Goal: Information Seeking & Learning: Learn about a topic

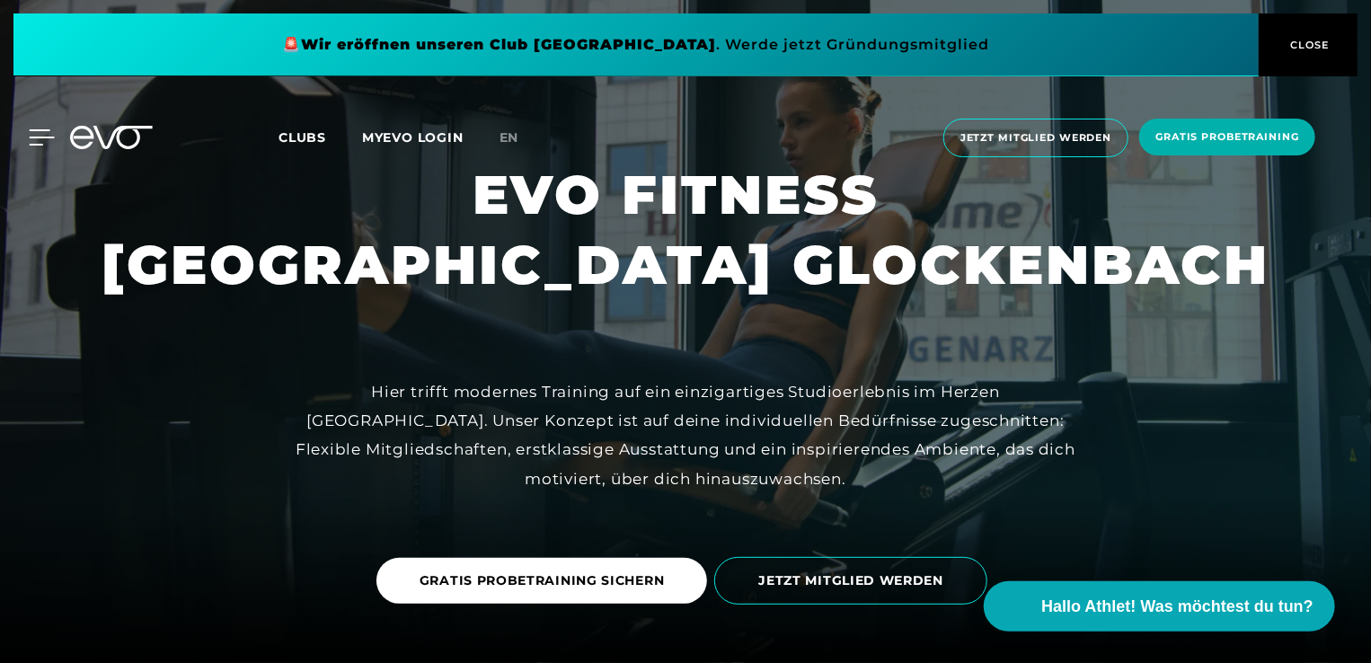
click at [44, 137] on icon at bounding box center [42, 137] width 25 height 14
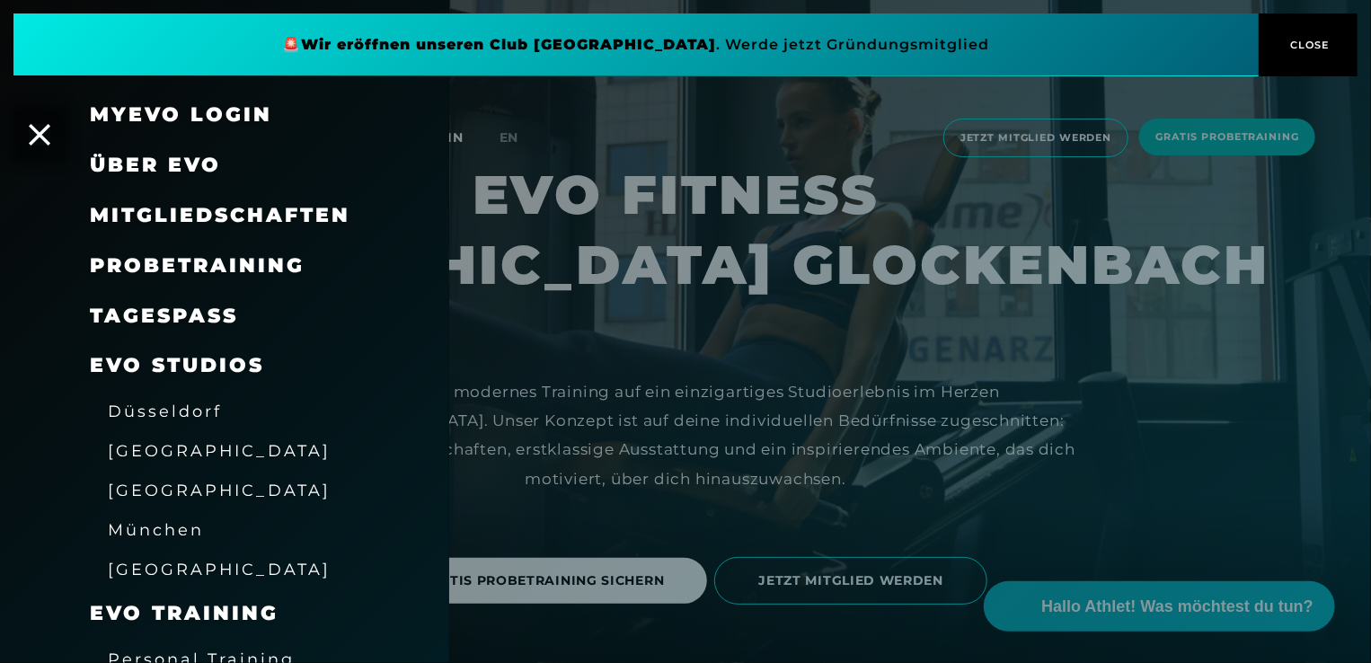
click at [147, 225] on span "Mitgliedschaften" at bounding box center [220, 215] width 261 height 24
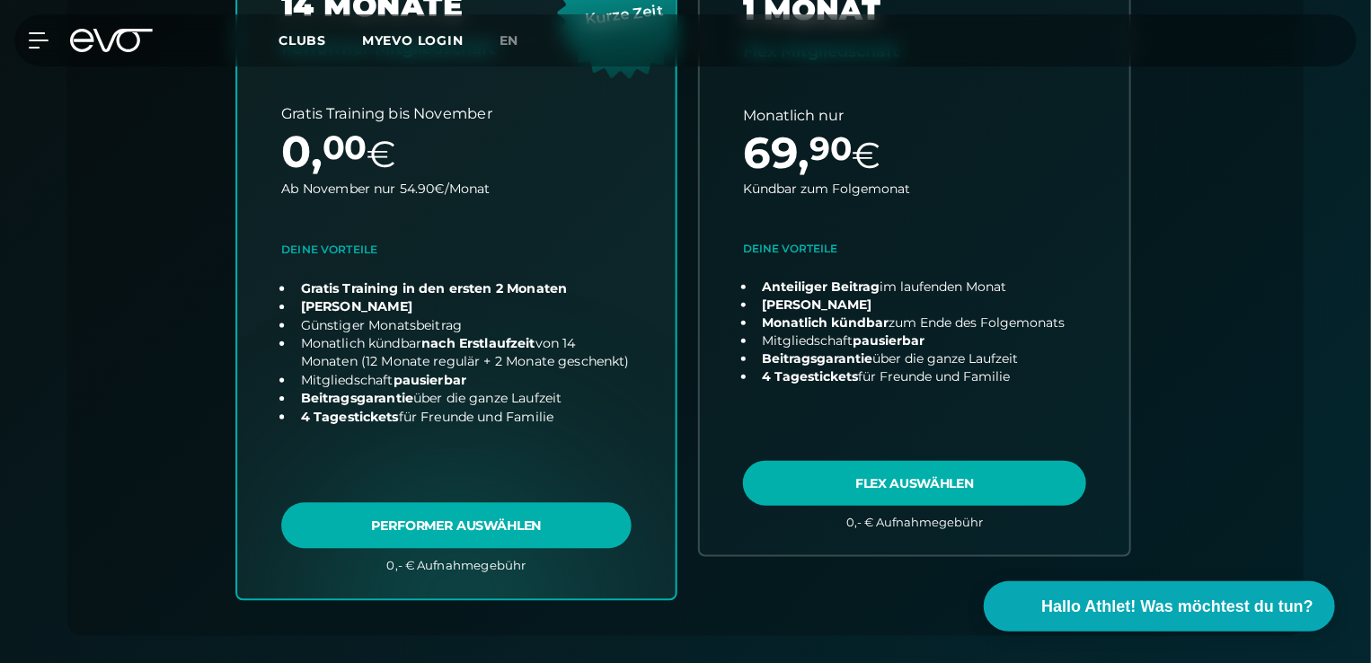
scroll to position [487, 0]
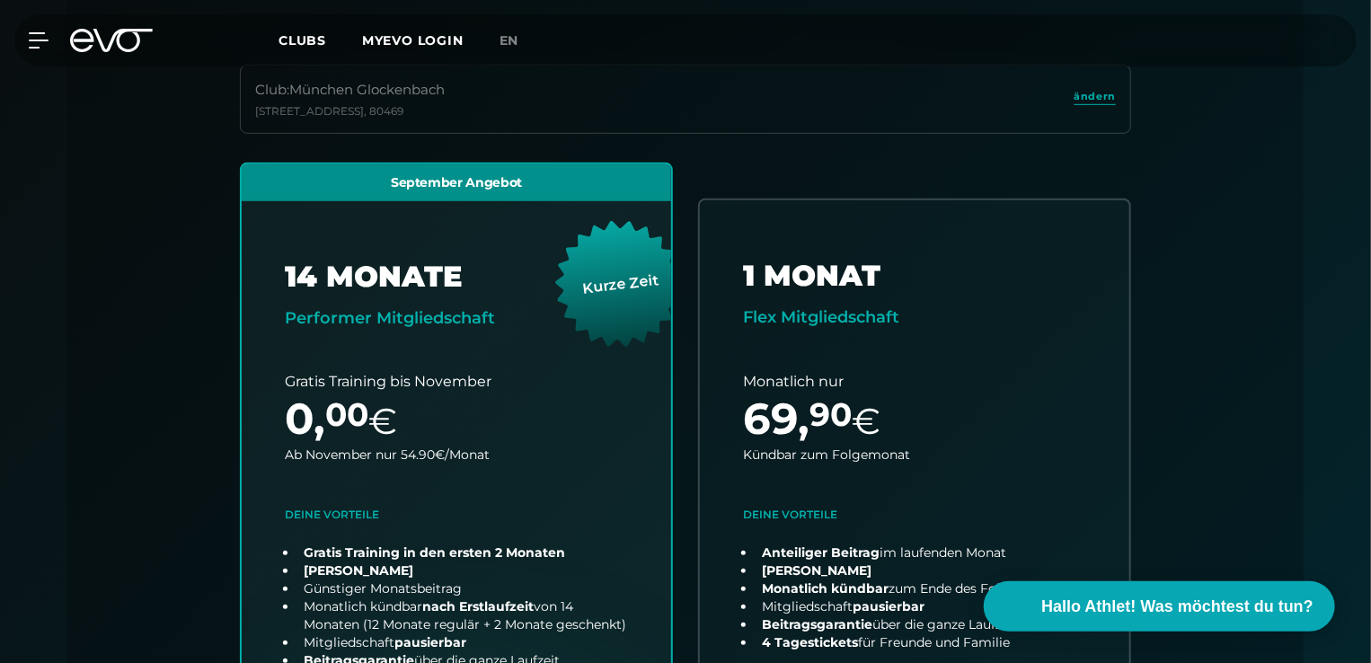
drag, startPoint x: 556, startPoint y: 437, endPoint x: 1182, endPoint y: 279, distance: 645.7
click at [1182, 279] on div "Club : [STREET_ADDRESS] September Angebot 14 MONATE Performer Mitgliedschaft Ku…" at bounding box center [686, 483] width 1150 height 837
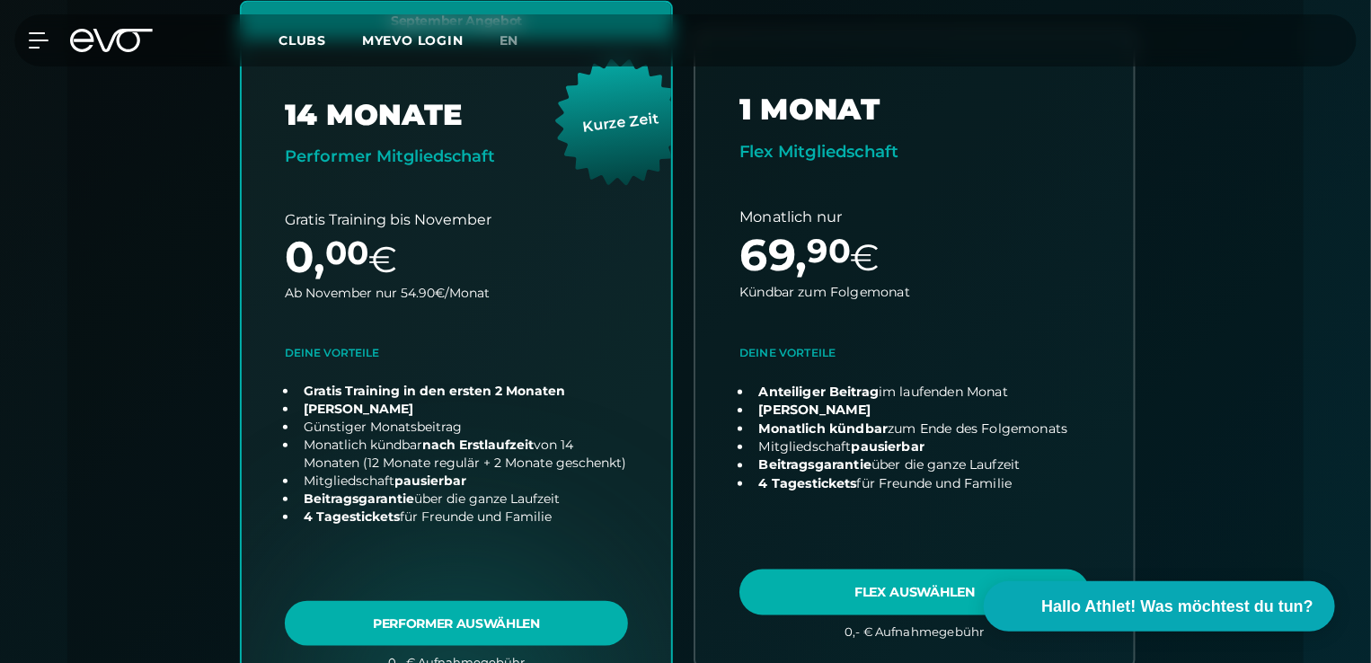
scroll to position [934, 0]
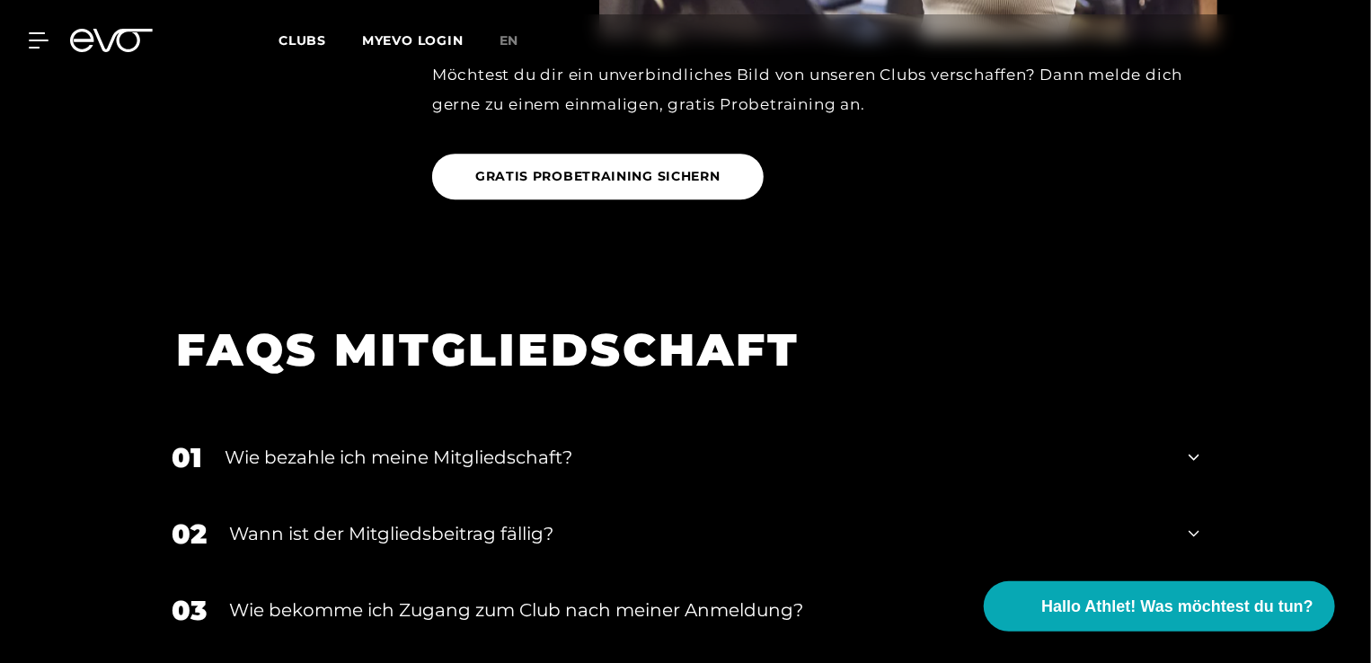
click at [911, 496] on div "02 Wann ist der Mitgliedsbeitrag fällig?" at bounding box center [686, 534] width 1064 height 76
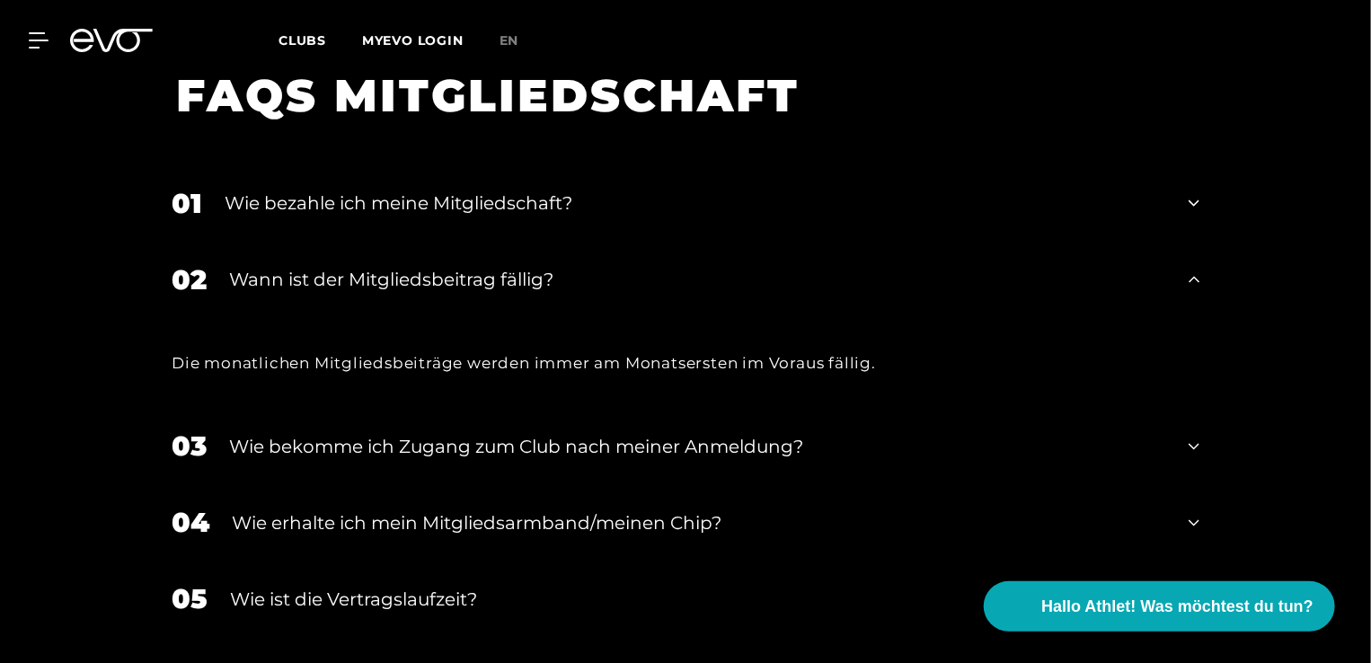
scroll to position [3085, 0]
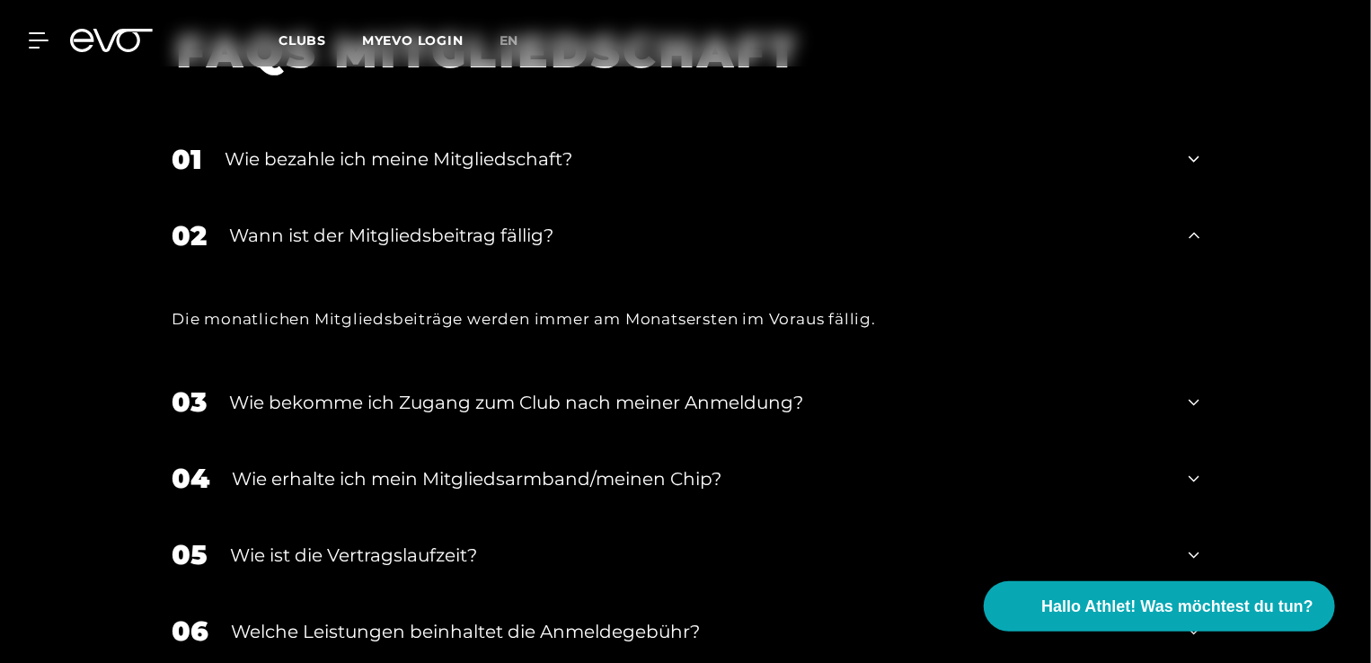
click at [527, 222] on div "Wann ist der Mitgliedsbeitrag fällig?" at bounding box center [697, 235] width 937 height 27
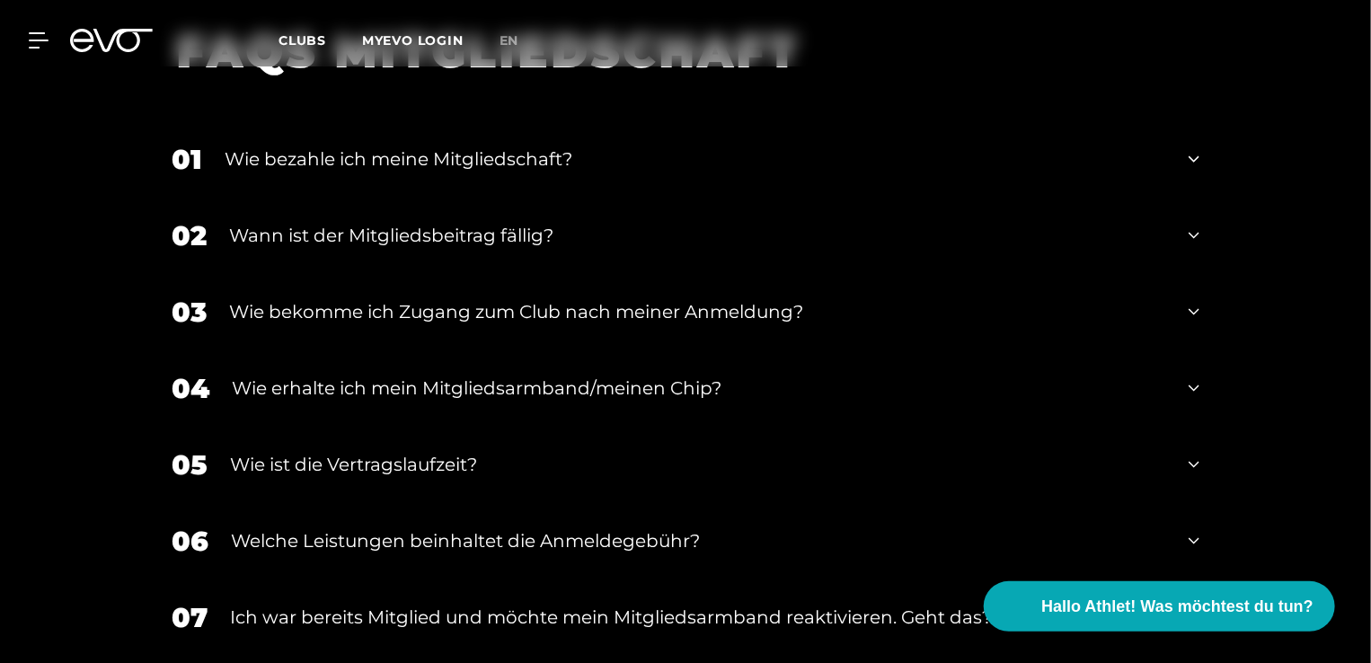
click at [527, 222] on div "Wann ist der Mitgliedsbeitrag fällig?" at bounding box center [697, 235] width 937 height 27
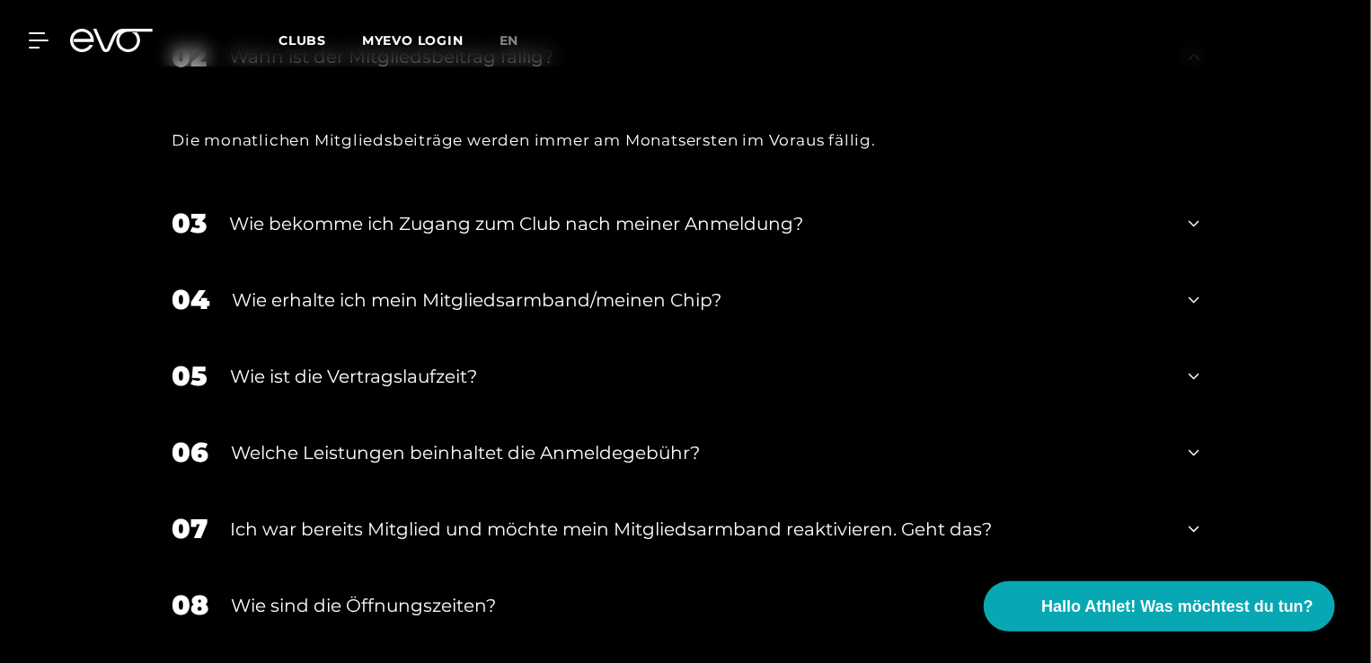
scroll to position [3266, 0]
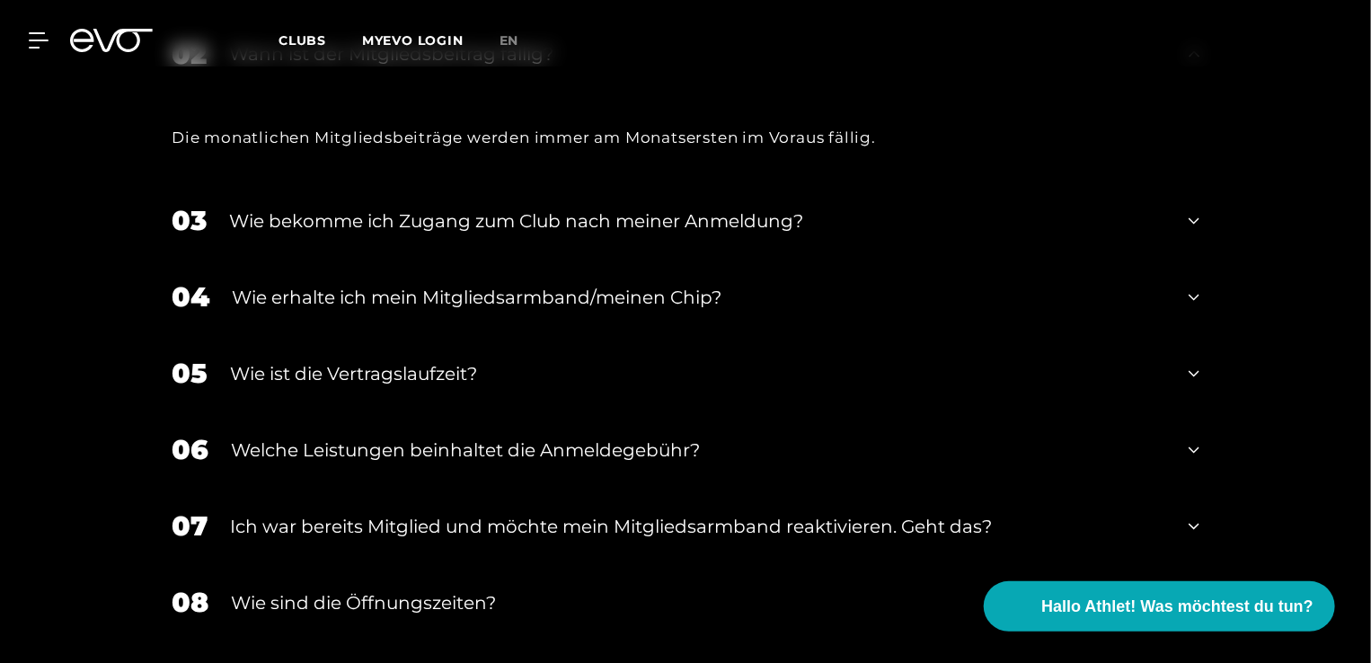
click at [431, 360] on div "Wie ist die Vertragslaufzeit?" at bounding box center [698, 373] width 936 height 27
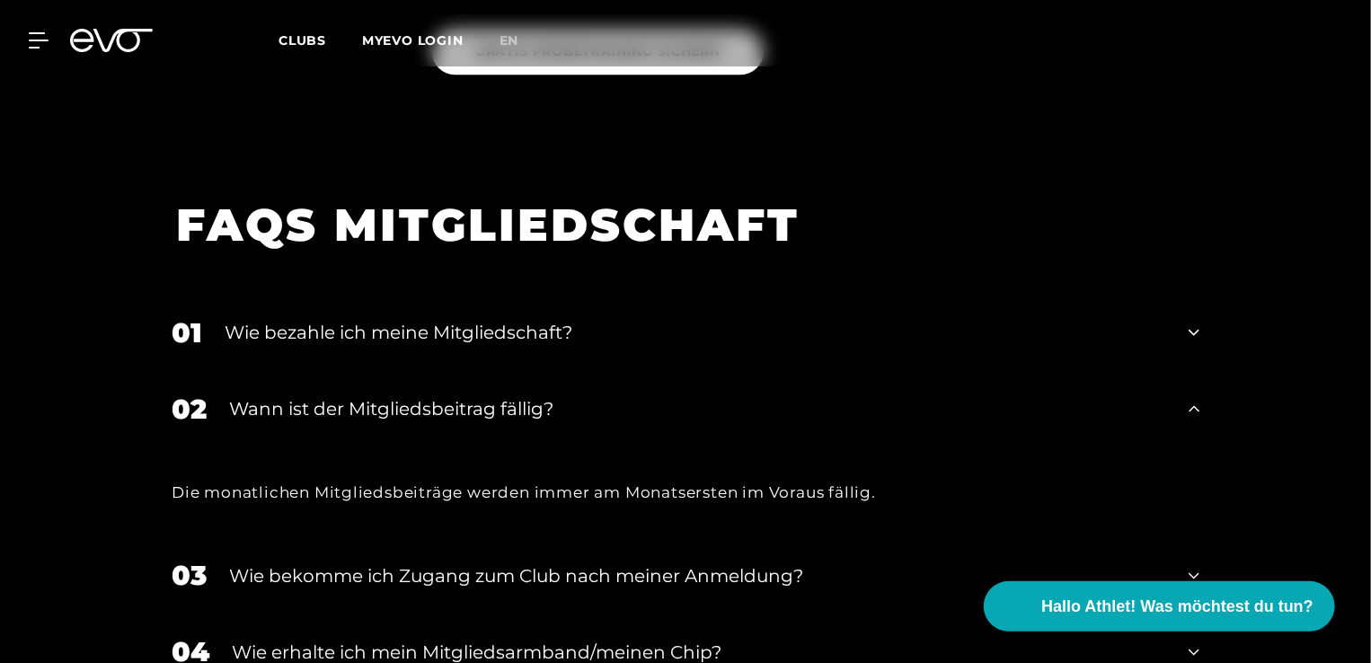
scroll to position [2908, 0]
